Goal: Browse casually: Explore the website without a specific task or goal

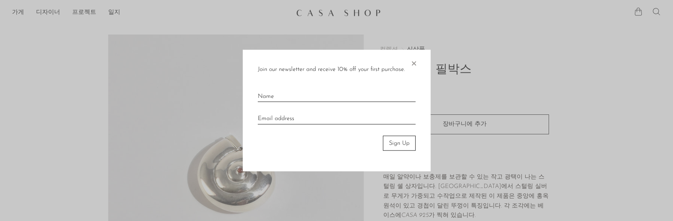
click at [415, 64] on span "×" at bounding box center [414, 62] width 8 height 24
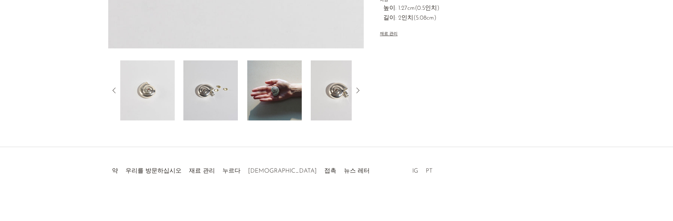
scroll to position [193, 0]
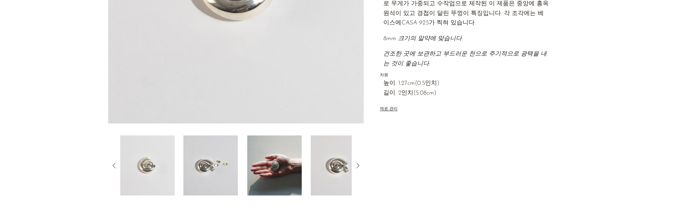
click at [159, 163] on img at bounding box center [147, 166] width 55 height 60
click at [185, 165] on img at bounding box center [211, 166] width 55 height 60
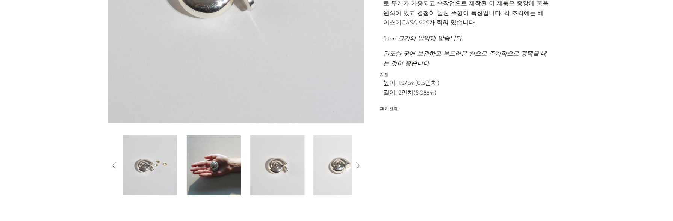
click at [238, 162] on img at bounding box center [214, 166] width 55 height 60
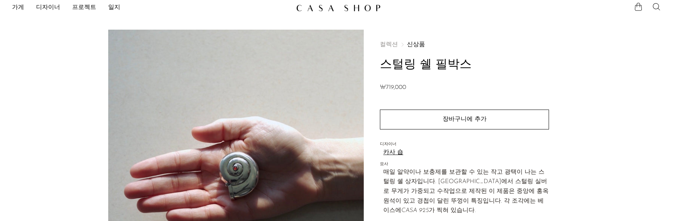
scroll to position [155, 0]
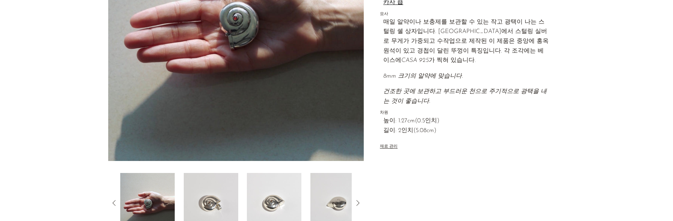
click at [241, 200] on div at bounding box center [236, 203] width 232 height 60
click at [215, 199] on img at bounding box center [211, 203] width 55 height 60
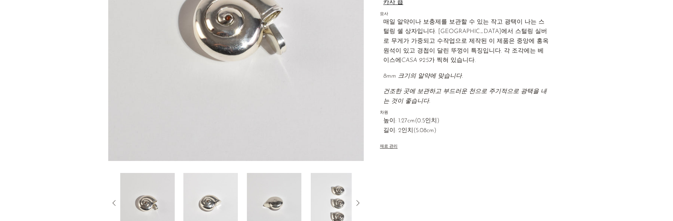
click at [229, 194] on img at bounding box center [211, 203] width 55 height 60
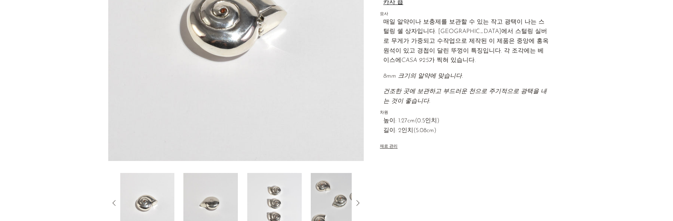
click at [243, 201] on div at bounding box center [236, 203] width 232 height 60
click at [261, 201] on img at bounding box center [274, 203] width 55 height 60
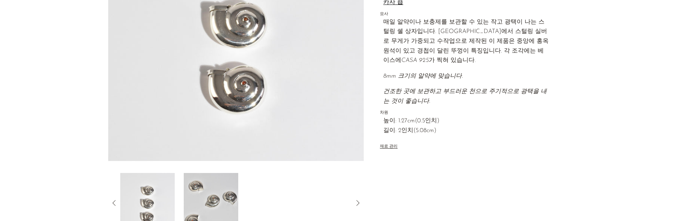
click at [231, 207] on img at bounding box center [211, 203] width 55 height 60
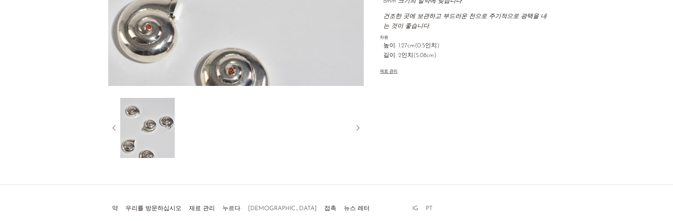
scroll to position [268, 0]
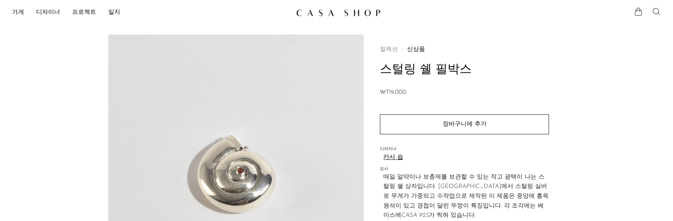
click at [326, 20] on main "Sterling Shell Pillbox ₩719,000" at bounding box center [336, 218] width 673 height 396
click at [328, 15] on img at bounding box center [338, 13] width 85 height 8
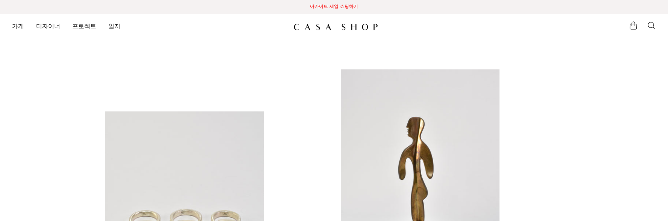
scroll to position [150, 0]
